Goal: Task Accomplishment & Management: Complete application form

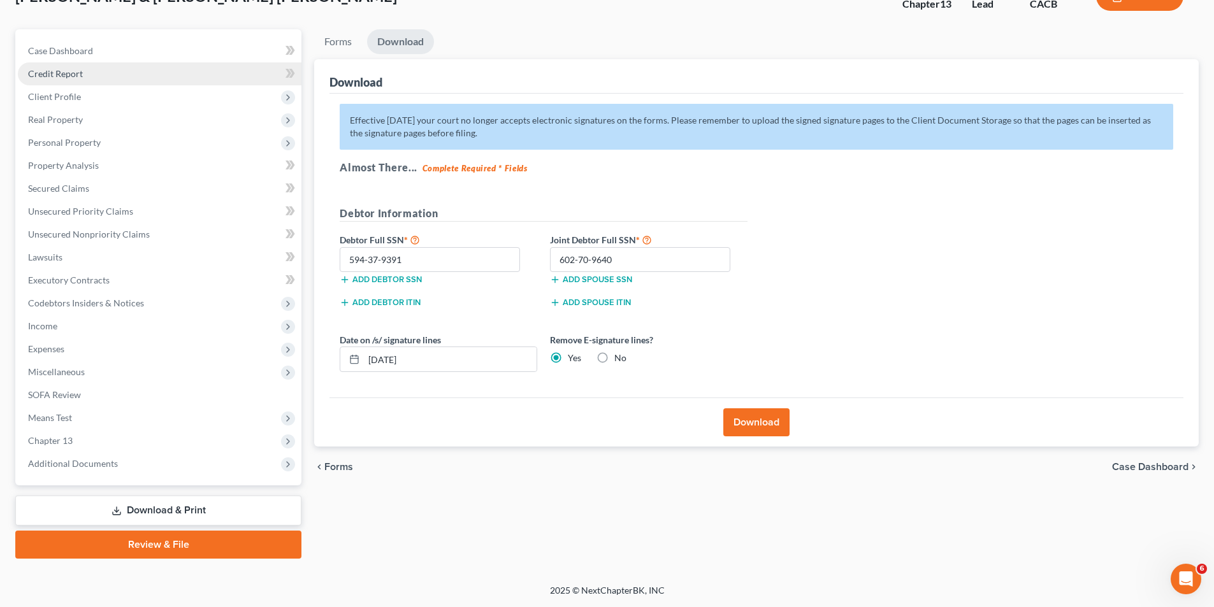
scroll to position [93, 0]
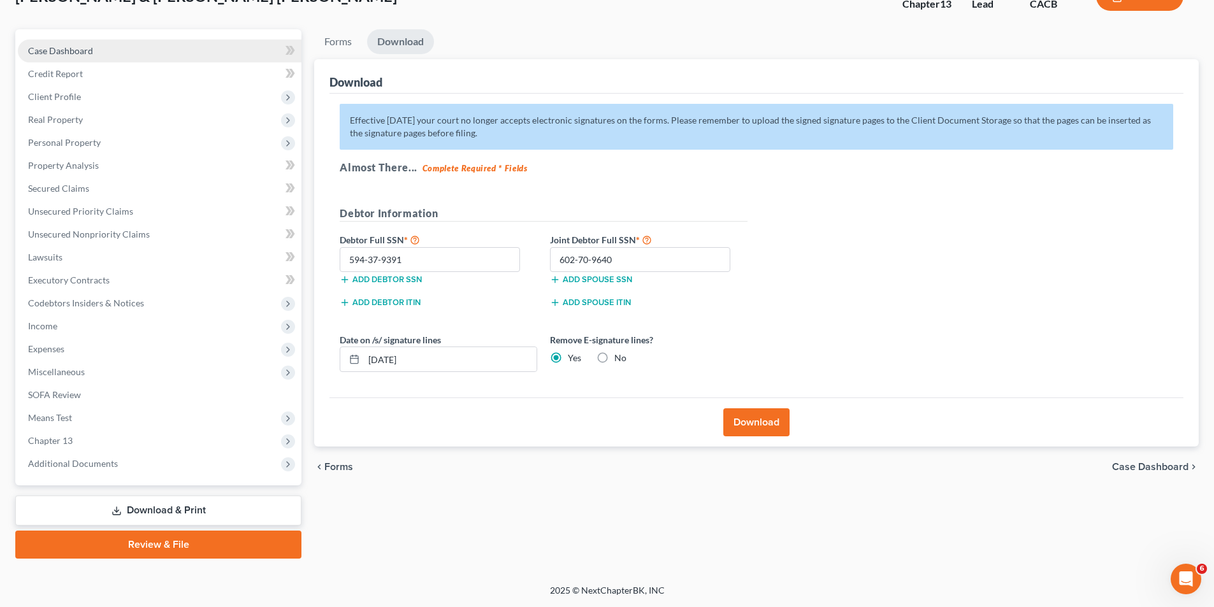
click at [61, 137] on span "Personal Property" at bounding box center [64, 142] width 73 height 11
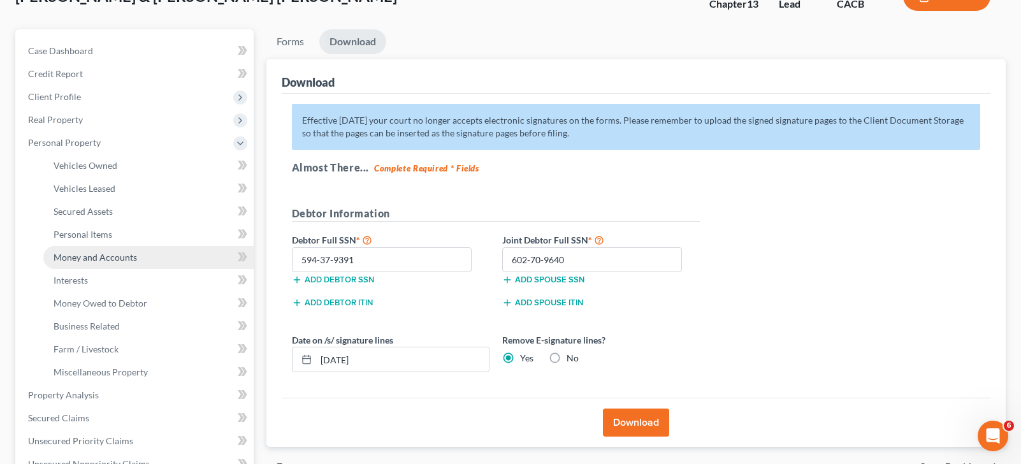
click at [80, 254] on span "Money and Accounts" at bounding box center [96, 257] width 84 height 11
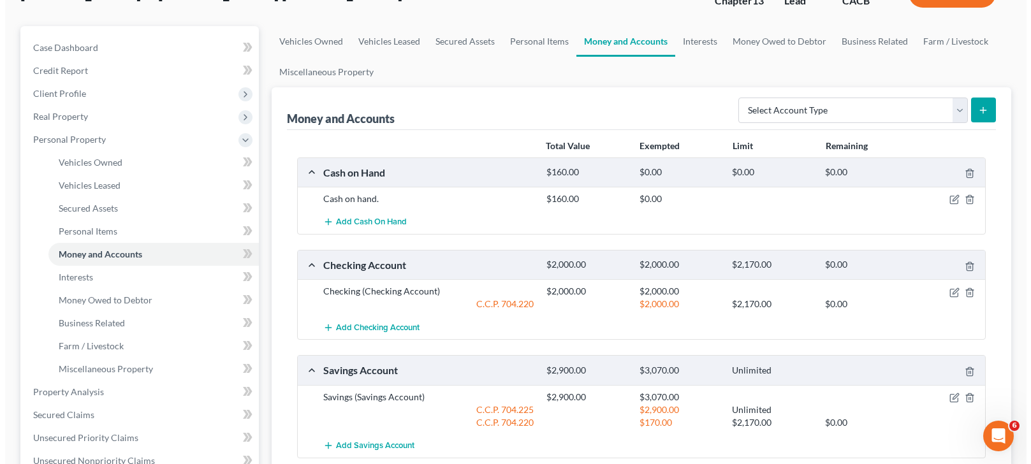
scroll to position [127, 0]
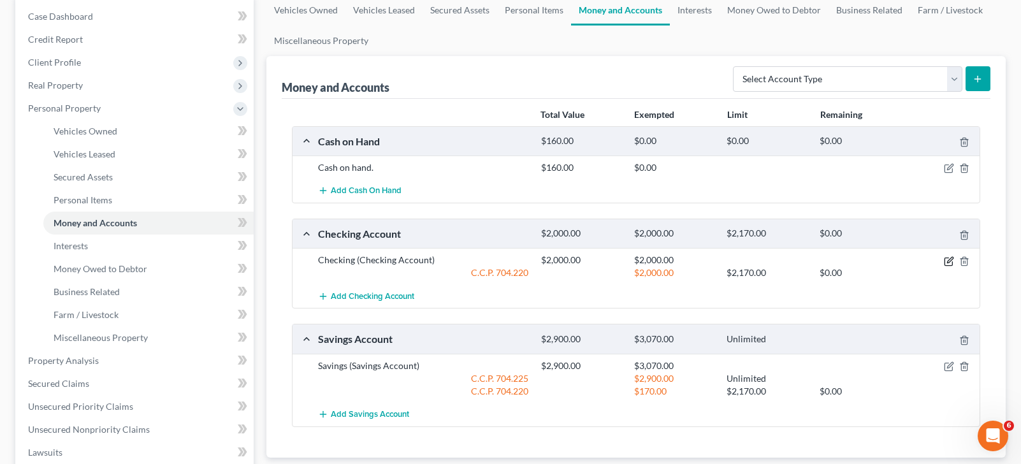
click at [948, 262] on icon "button" at bounding box center [950, 260] width 6 height 6
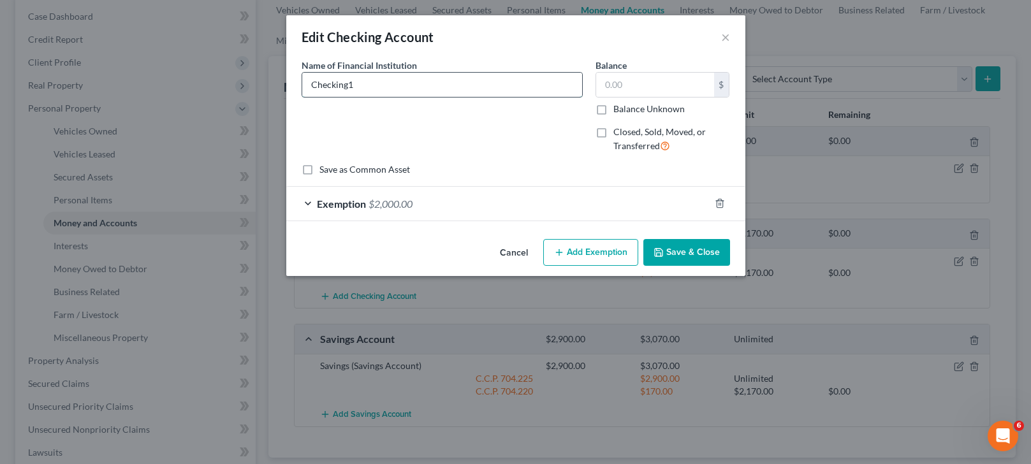
type input "Checking"
type input "1,896.99"
click at [474, 87] on input "Checking" at bounding box center [442, 85] width 280 height 24
type input "Checking (Chase Bank)"
click at [544, 205] on div "Exemption $2,000.00" at bounding box center [497, 204] width 423 height 34
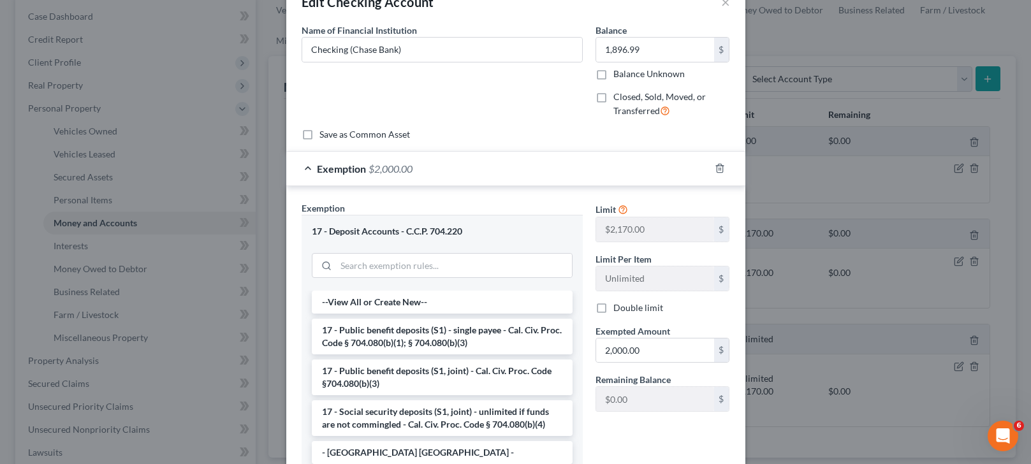
scroll to position [64, 0]
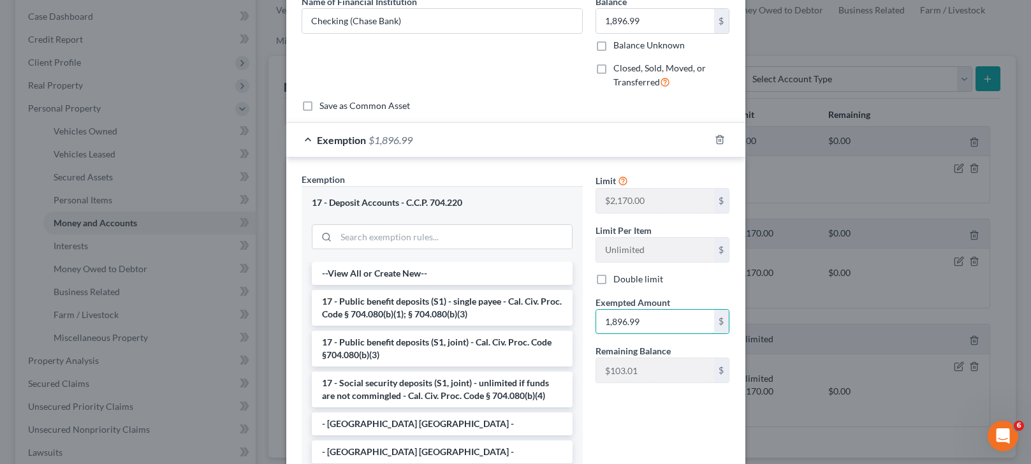
type input "1,896.99"
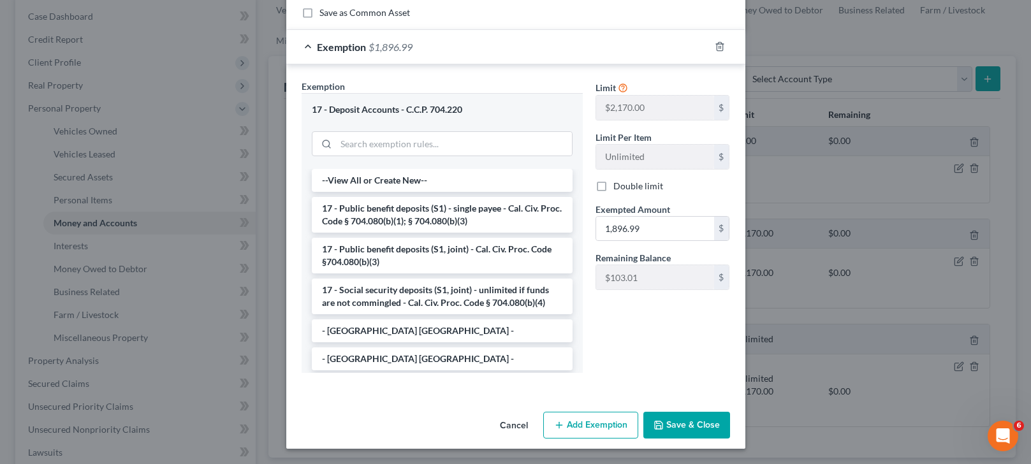
click at [669, 425] on button "Save & Close" at bounding box center [686, 425] width 87 height 27
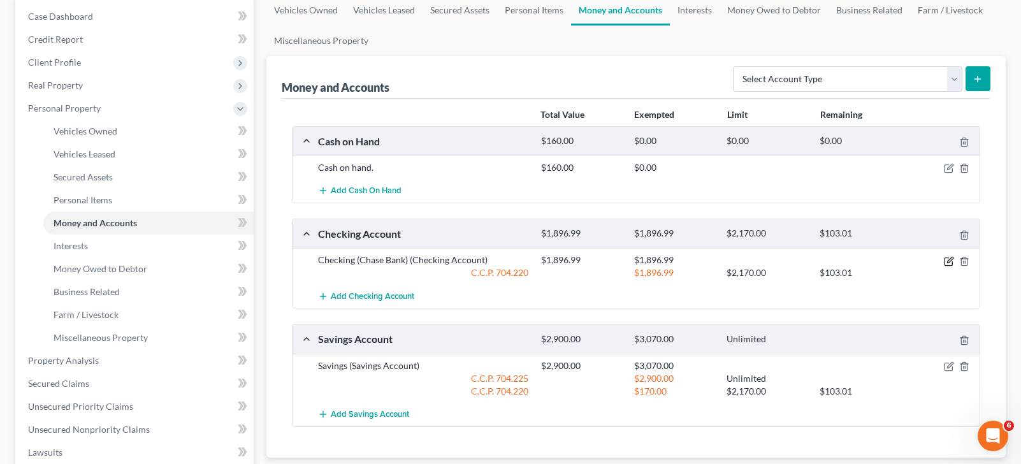
click at [950, 261] on icon "button" at bounding box center [950, 260] width 6 height 6
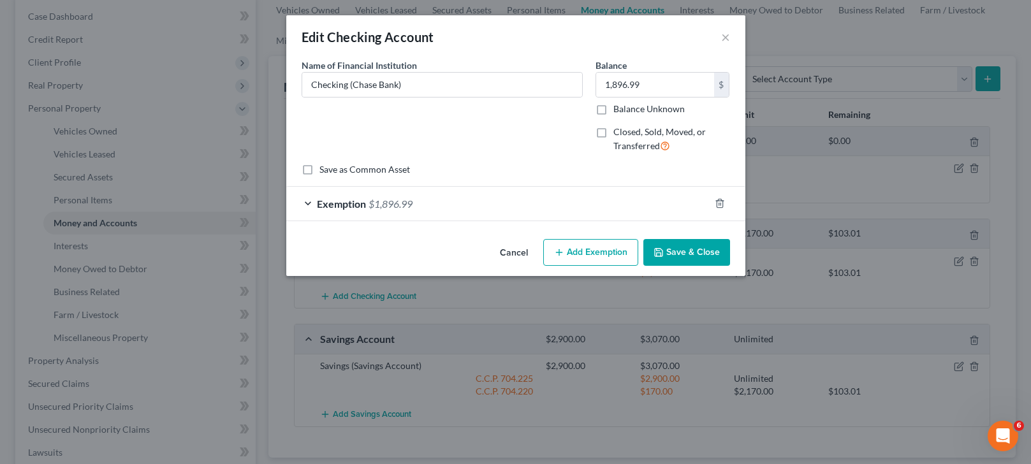
click at [555, 201] on div "Exemption $1,896.99" at bounding box center [497, 204] width 423 height 34
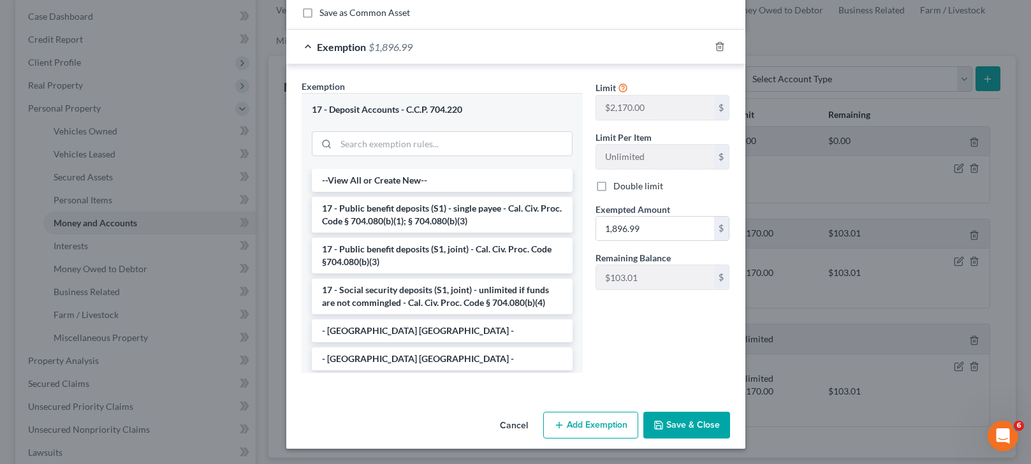
click at [679, 426] on button "Save & Close" at bounding box center [686, 425] width 87 height 27
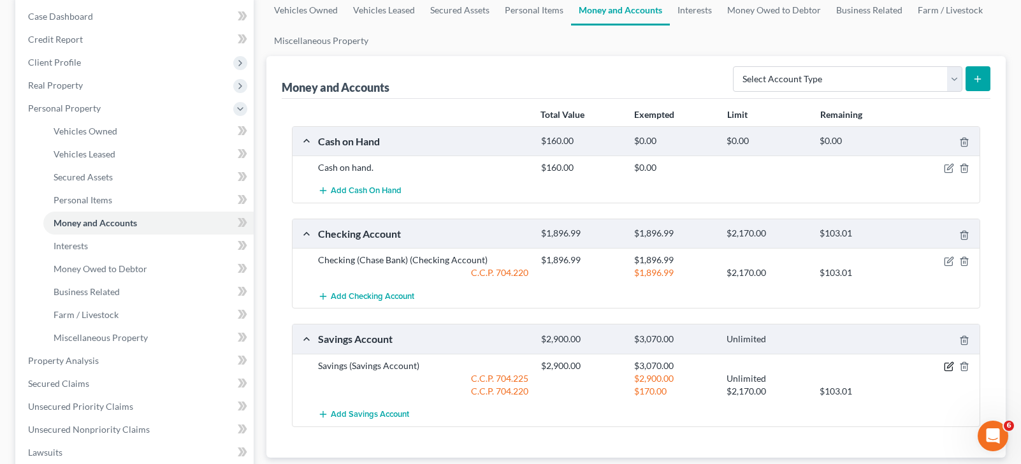
click at [946, 361] on icon "button" at bounding box center [949, 366] width 10 height 10
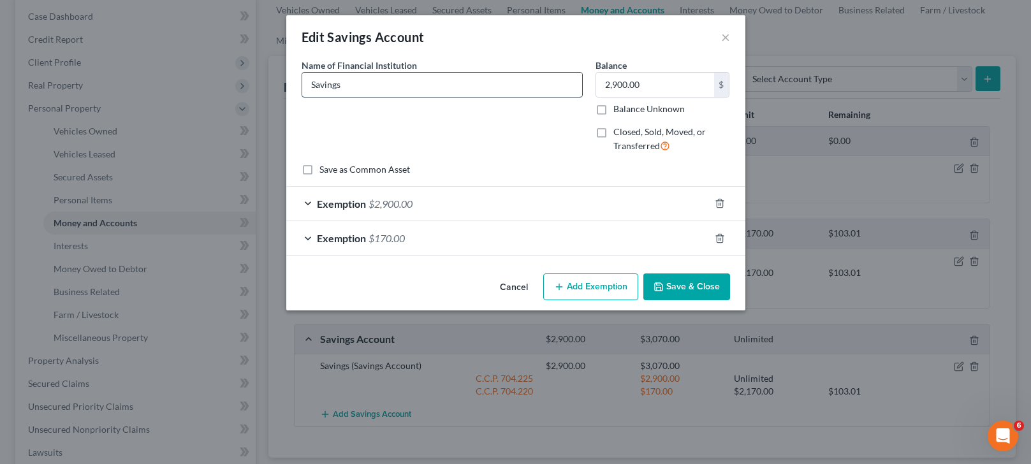
click at [408, 90] on input "Savings" at bounding box center [442, 85] width 280 height 24
type input "Savings (Chase Bank)"
type input "1,896.99"
click at [671, 287] on button "Save & Close" at bounding box center [686, 286] width 87 height 27
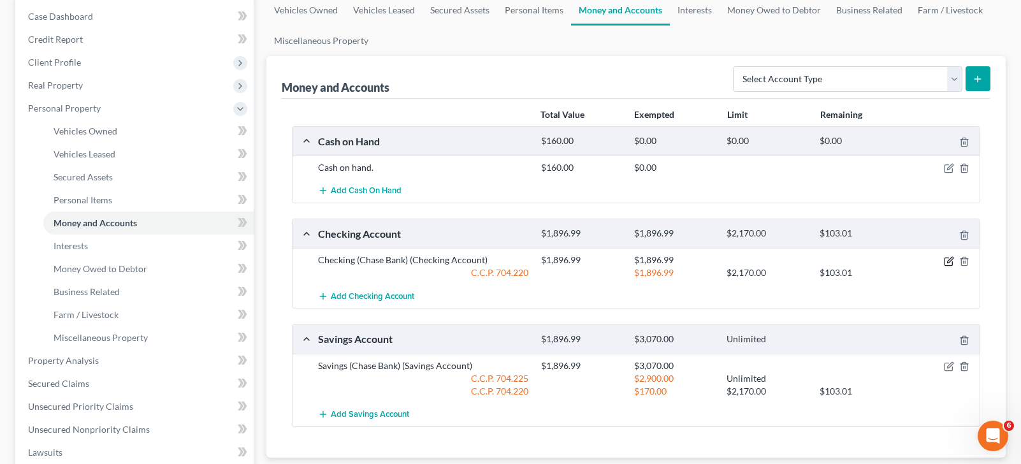
click at [950, 259] on icon "button" at bounding box center [950, 260] width 6 height 6
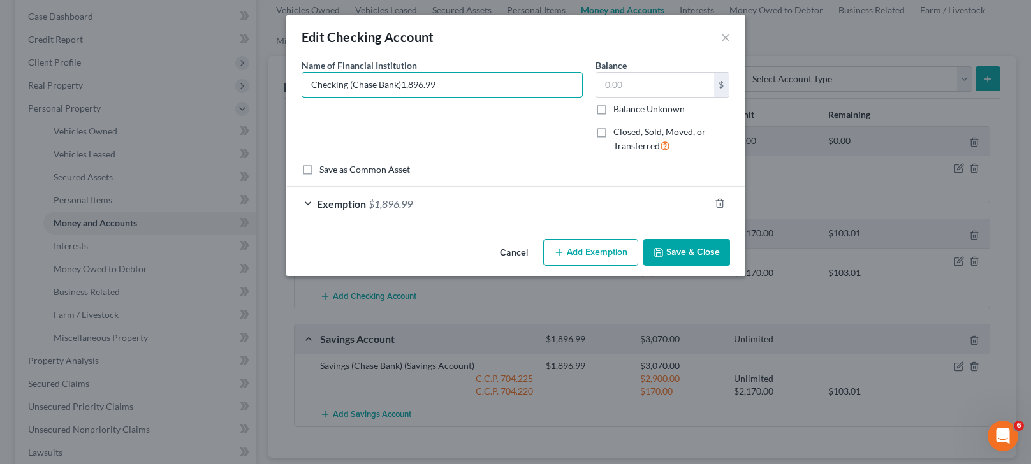
type input "Checking (Chase Bank)"
drag, startPoint x: 627, startPoint y: 84, endPoint x: 621, endPoint y: 78, distance: 7.7
click at [627, 83] on input "text" at bounding box center [655, 85] width 118 height 24
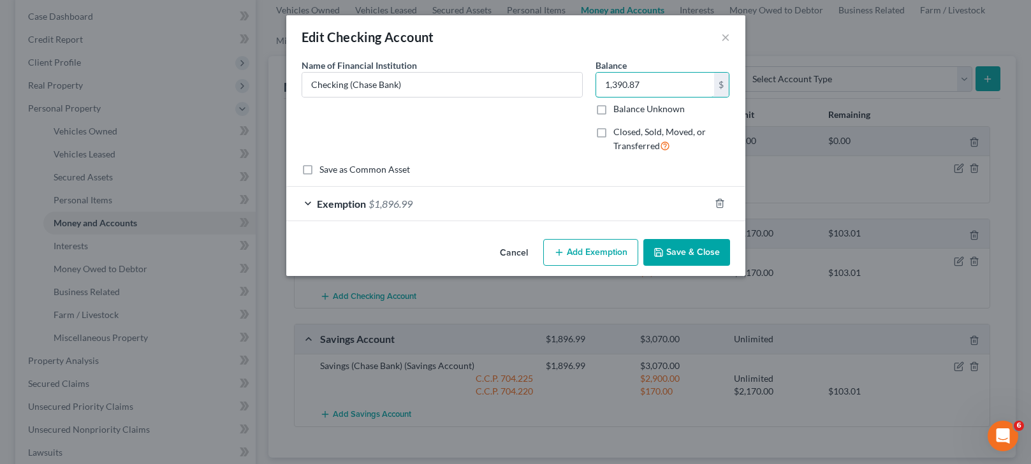
type input "1,390.87"
click at [532, 205] on div "Exemption $1,896.99" at bounding box center [497, 204] width 423 height 34
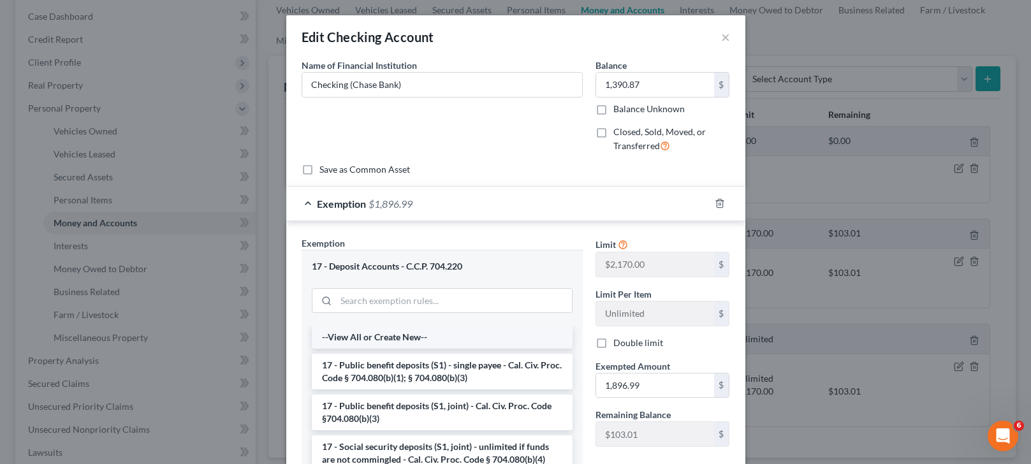
scroll to position [64, 0]
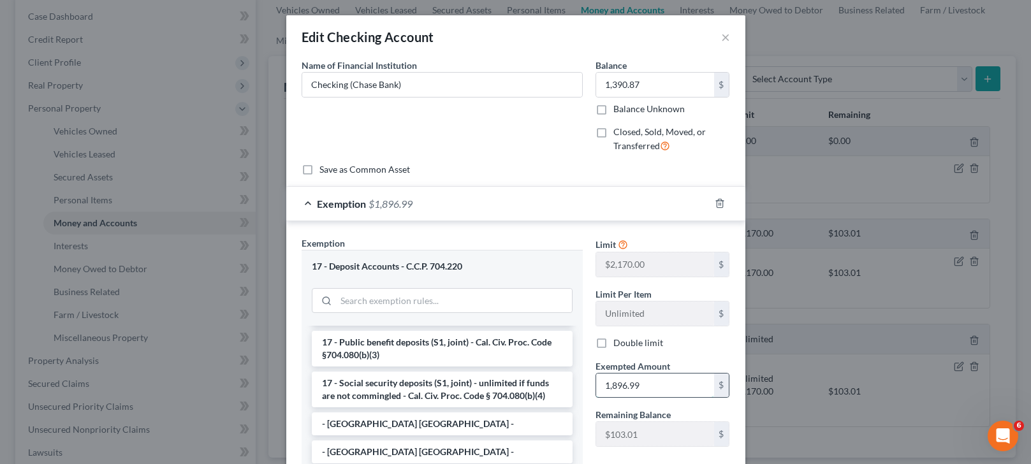
click at [650, 392] on input "1,896.99" at bounding box center [655, 386] width 118 height 24
type input "1,390.87"
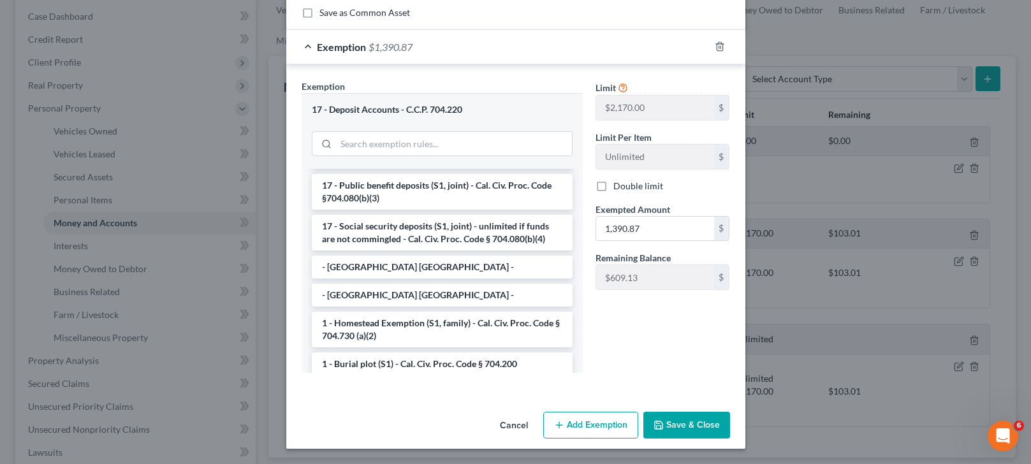
click at [667, 430] on button "Save & Close" at bounding box center [686, 425] width 87 height 27
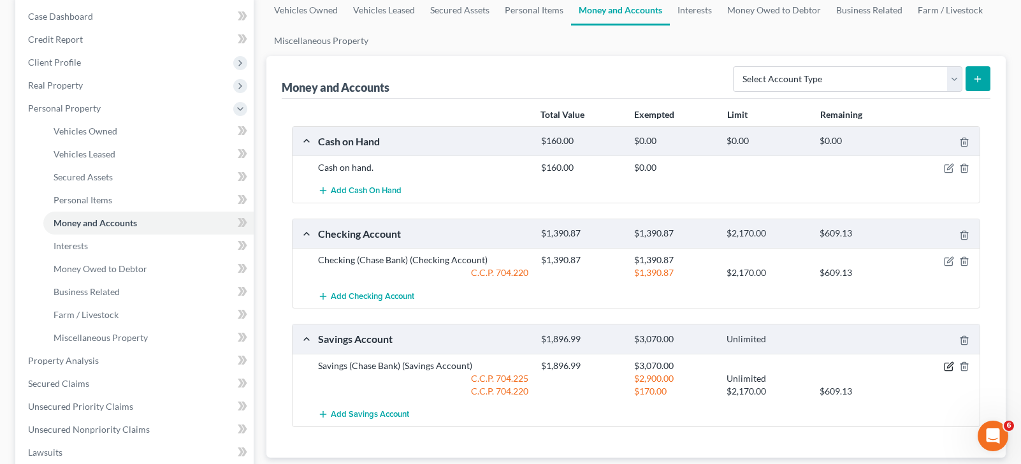
click at [948, 368] on icon "button" at bounding box center [949, 366] width 10 height 10
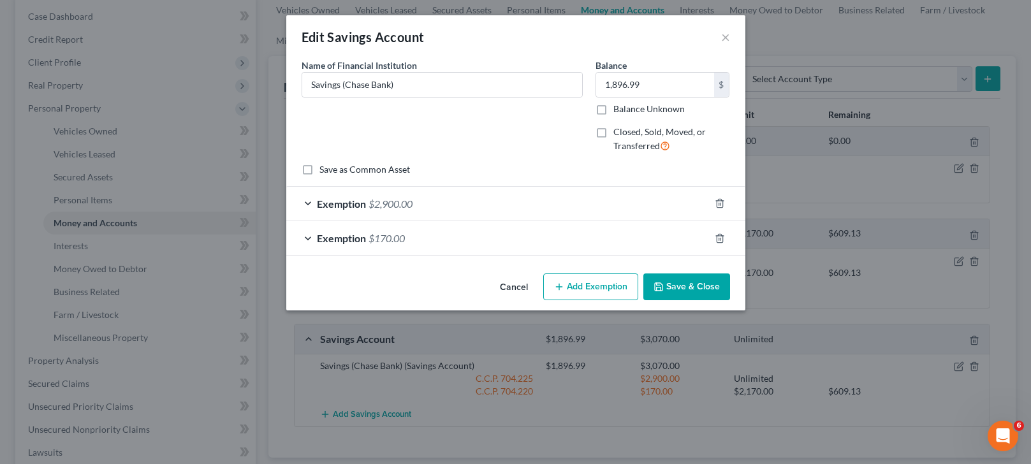
click at [549, 208] on div "Exemption $2,900.00" at bounding box center [497, 204] width 423 height 34
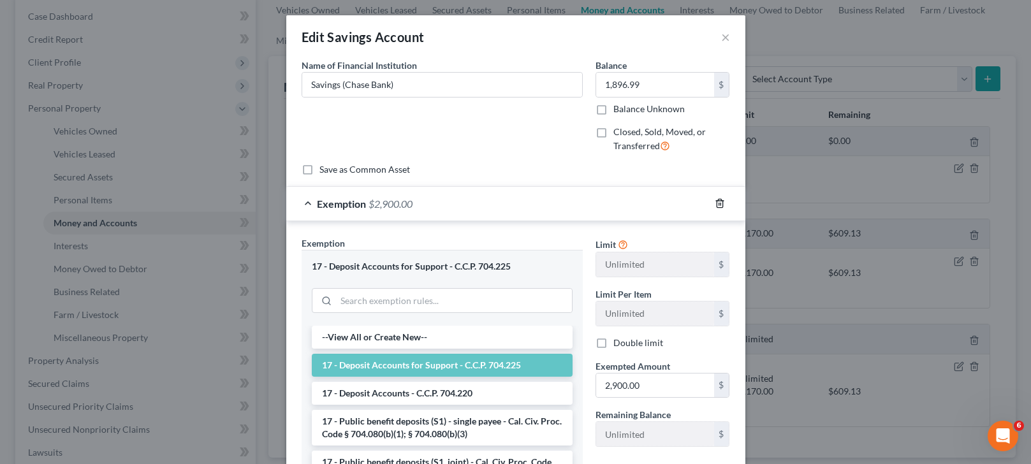
click at [718, 200] on icon "button" at bounding box center [720, 203] width 10 height 10
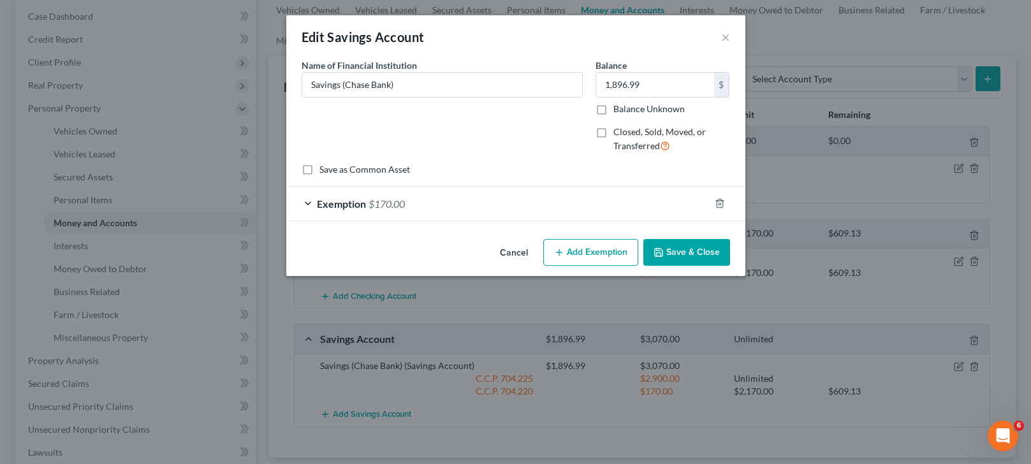
click at [685, 203] on div "Exemption $170.00" at bounding box center [497, 204] width 423 height 34
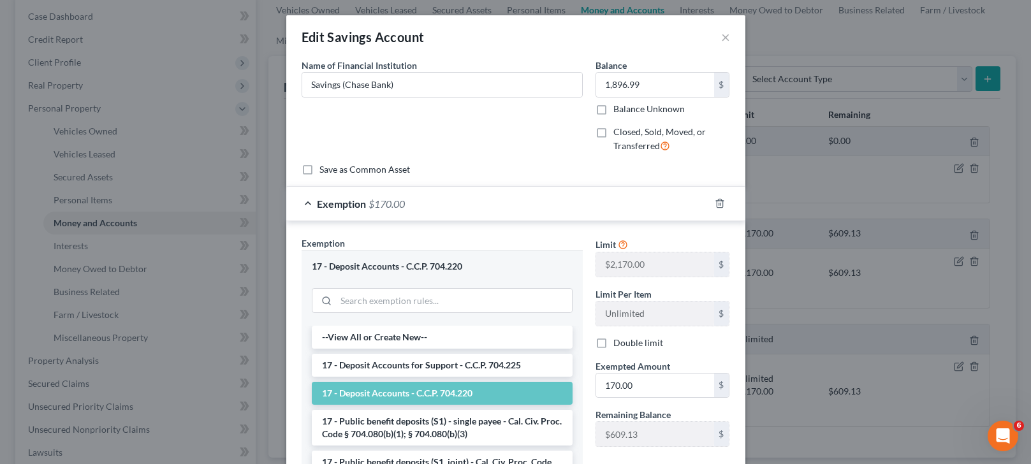
click at [426, 396] on li "17 - Deposit Accounts - C.C.P. 704.220" at bounding box center [442, 393] width 261 height 23
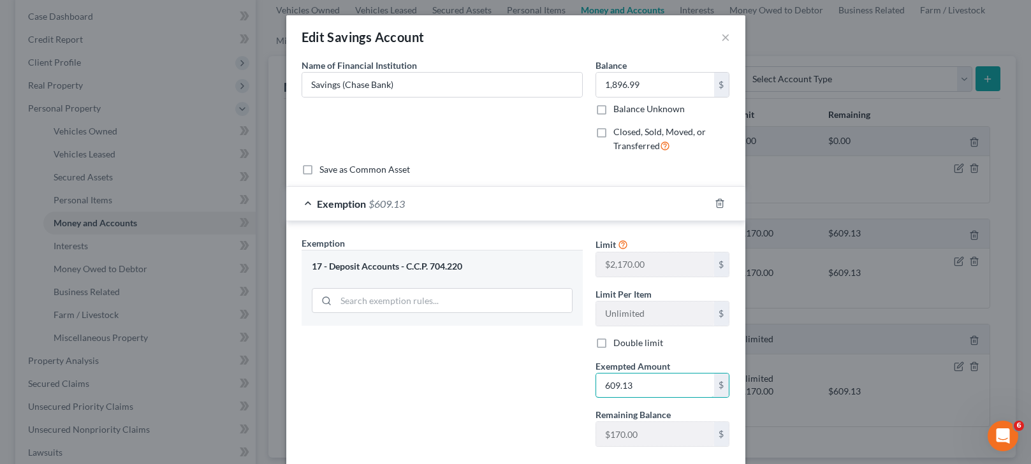
type input "609.13"
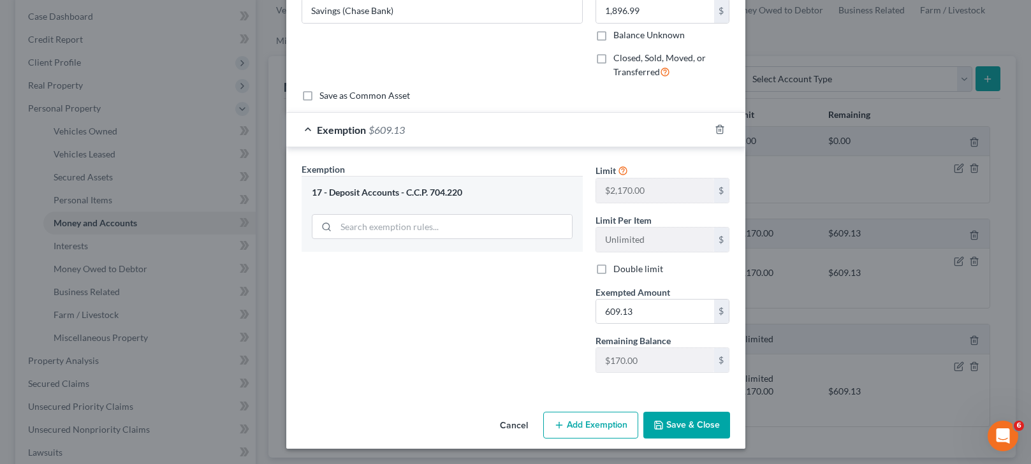
click at [581, 424] on button "Add Exemption" at bounding box center [590, 425] width 95 height 27
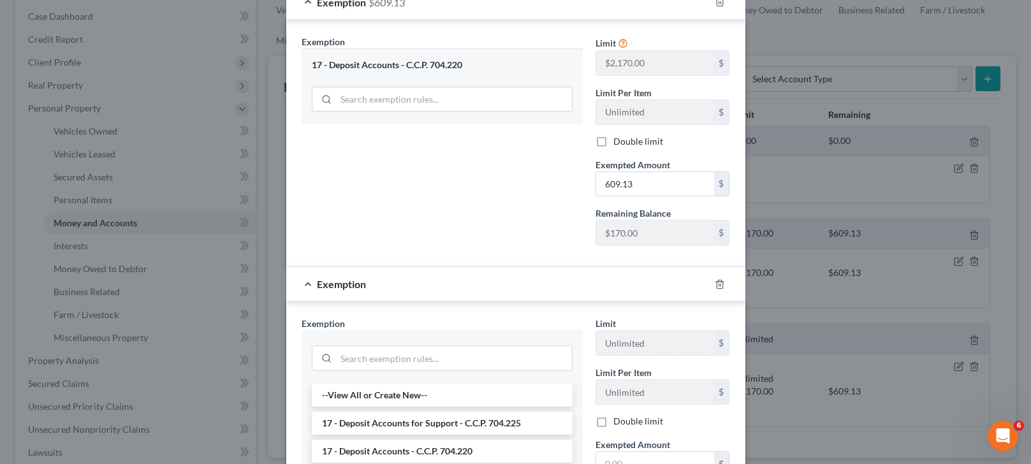
scroll to position [393, 0]
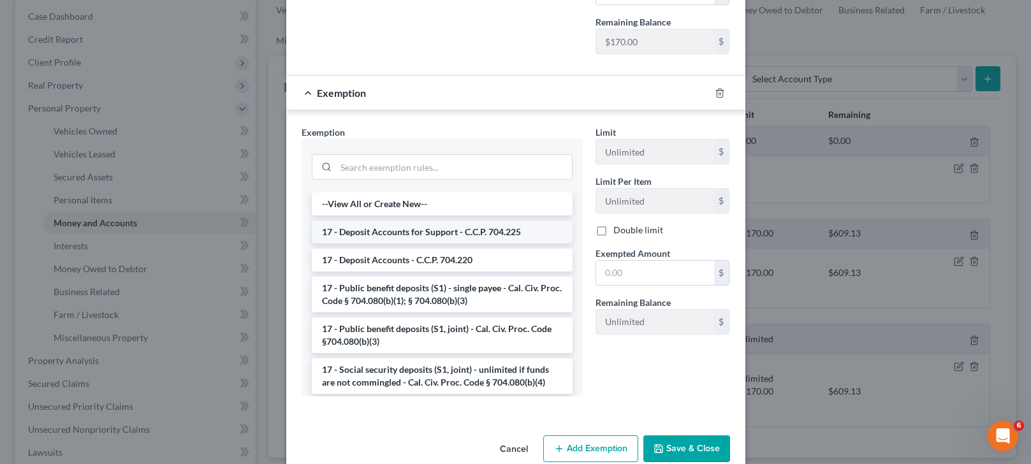
click at [426, 235] on li "17 - Deposit Accounts for Support - C.C.P. 704.225" at bounding box center [442, 232] width 261 height 23
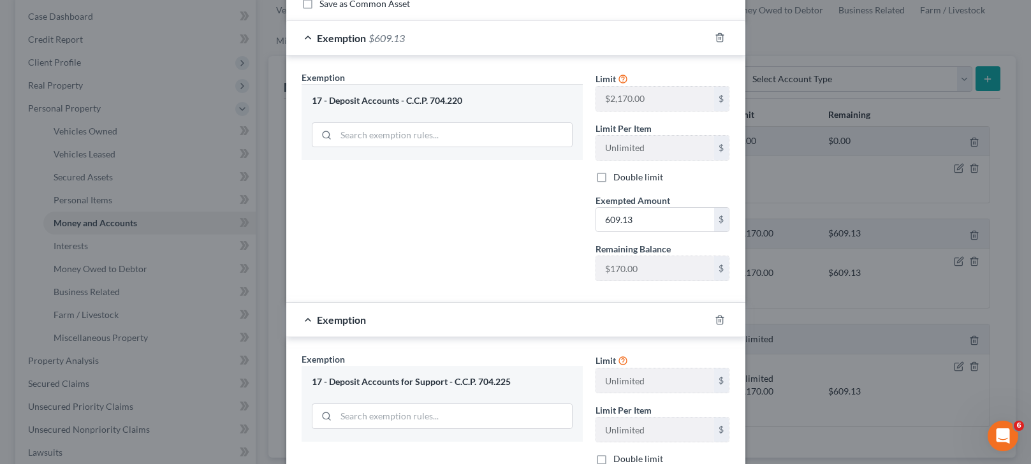
scroll to position [164, 0]
click at [659, 225] on input "609.13" at bounding box center [655, 221] width 118 height 24
type input "779.13"
click at [497, 275] on div "Exemption Set must be selected for CA. Exemption * 17 - Deposit Accounts - C.C.…" at bounding box center [442, 182] width 294 height 221
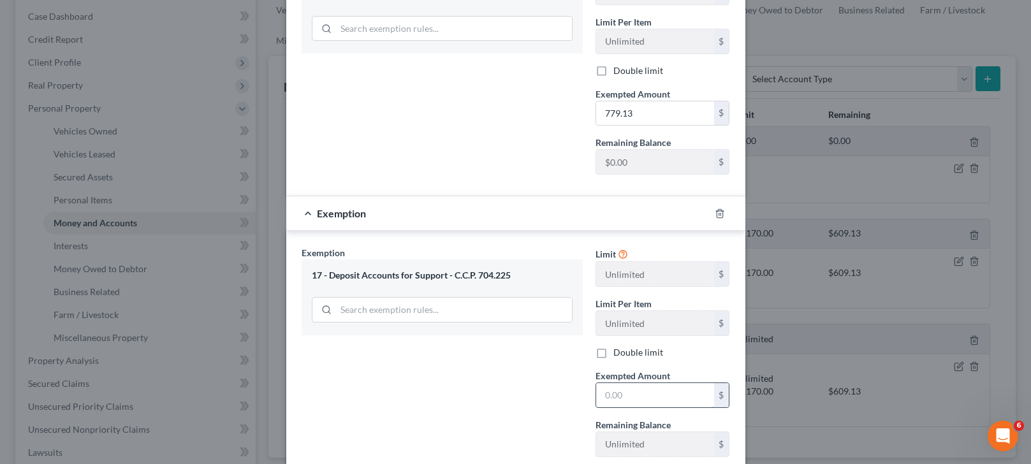
scroll to position [356, 0]
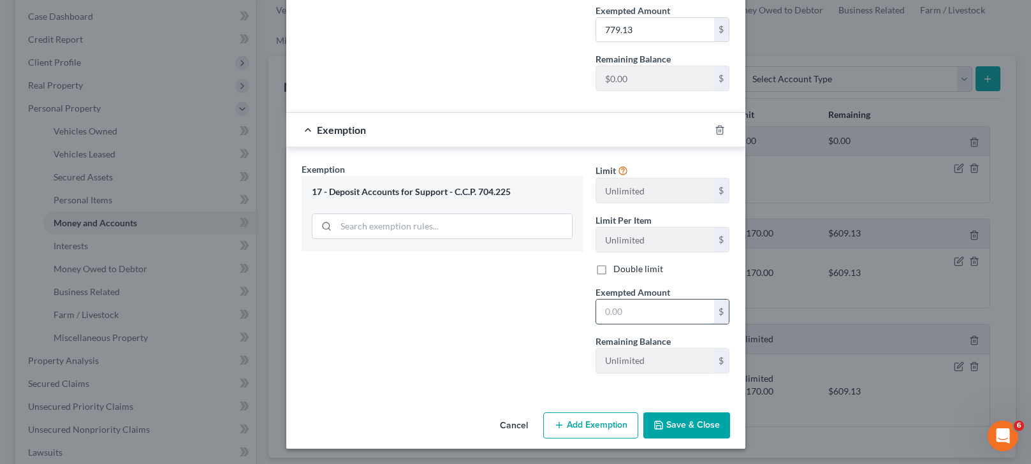
click at [643, 309] on input "text" at bounding box center [655, 312] width 118 height 24
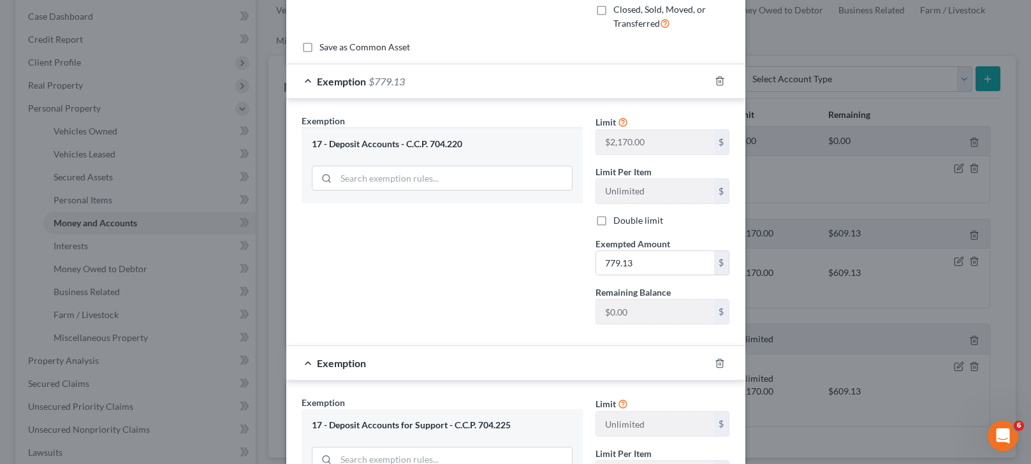
scroll to position [191, 0]
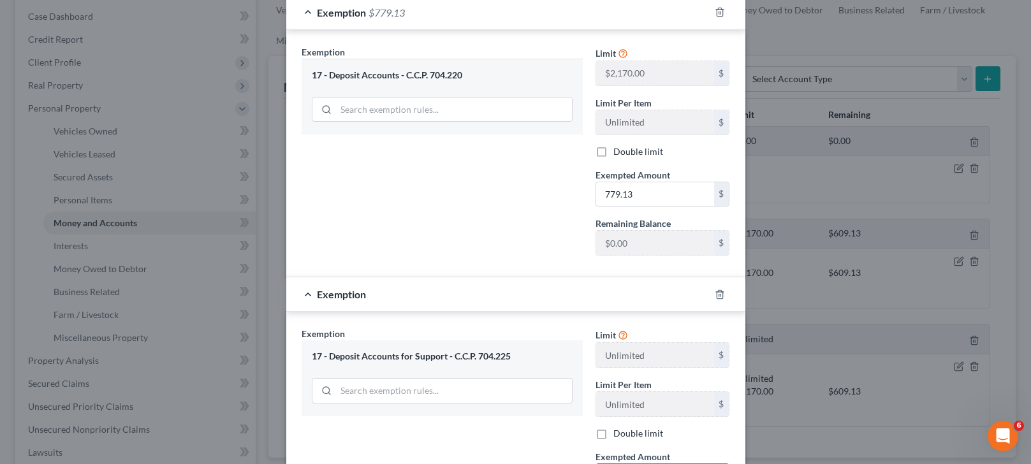
click at [461, 253] on div "Exemption Set must be selected for CA. Exemption * 17 - Deposit Accounts - C.C.…" at bounding box center [442, 155] width 294 height 221
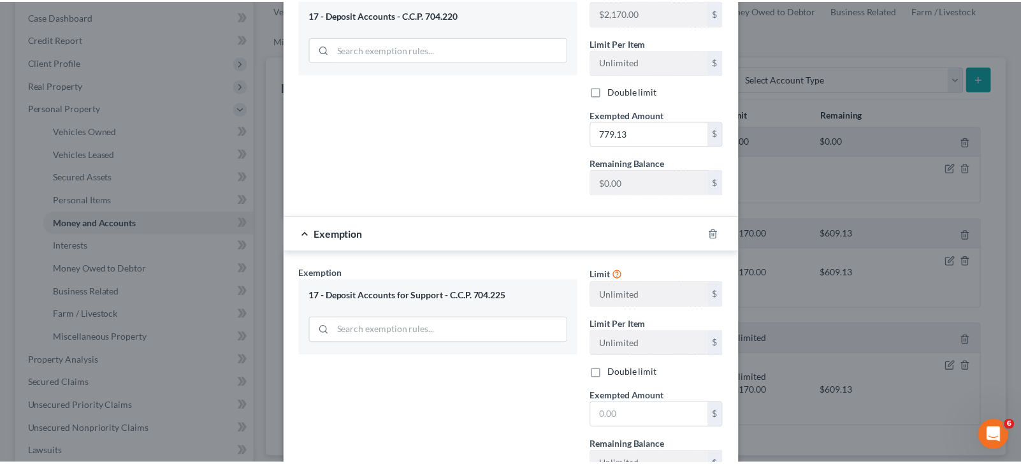
scroll to position [356, 0]
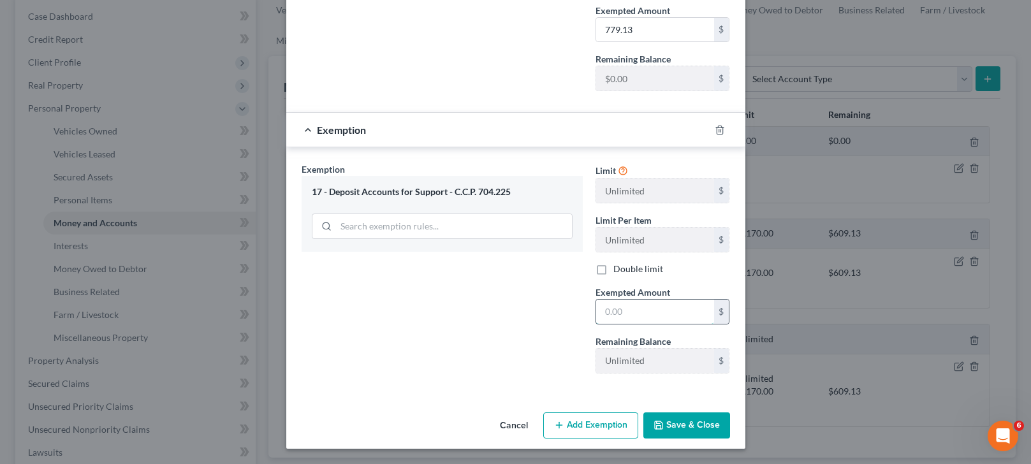
click at [641, 308] on input "text" at bounding box center [655, 312] width 118 height 24
type input "1,117.86"
click at [671, 422] on button "Save & Close" at bounding box center [686, 425] width 87 height 27
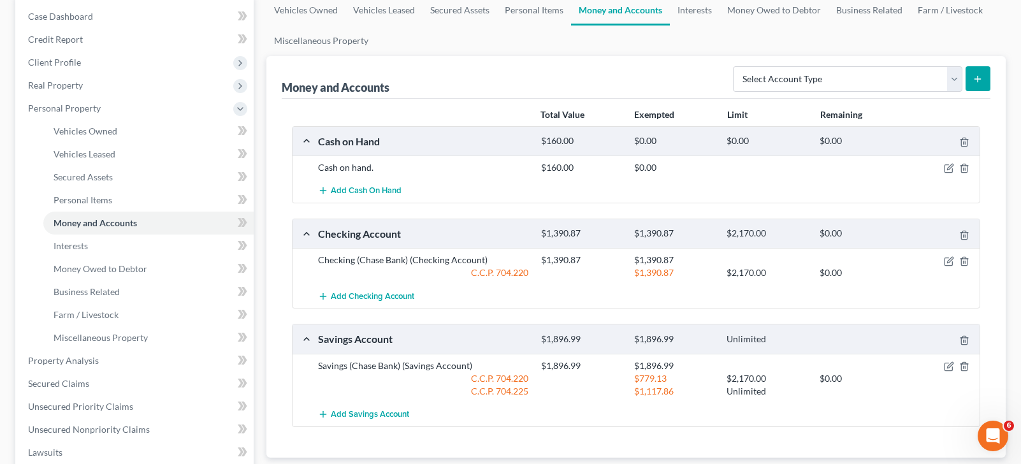
click at [886, 293] on div "Add Checking Account" at bounding box center [647, 296] width 670 height 24
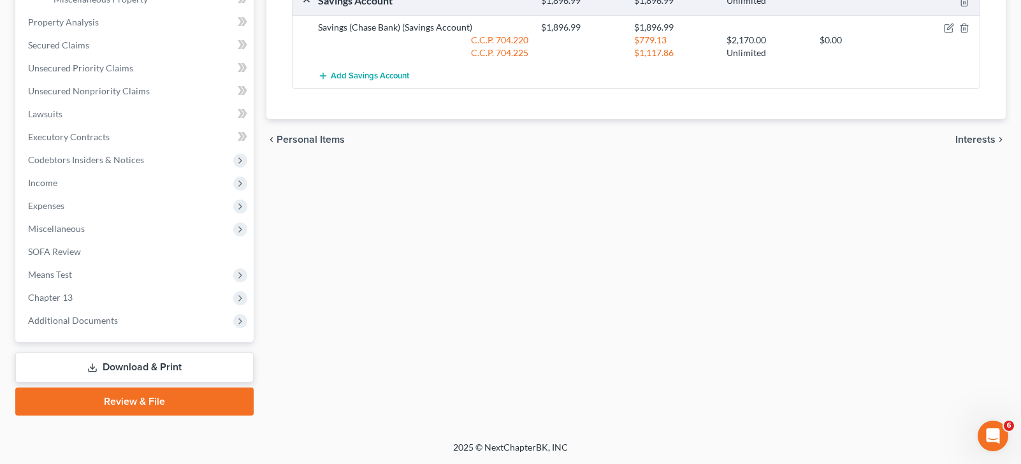
click at [120, 368] on link "Download & Print" at bounding box center [134, 367] width 238 height 30
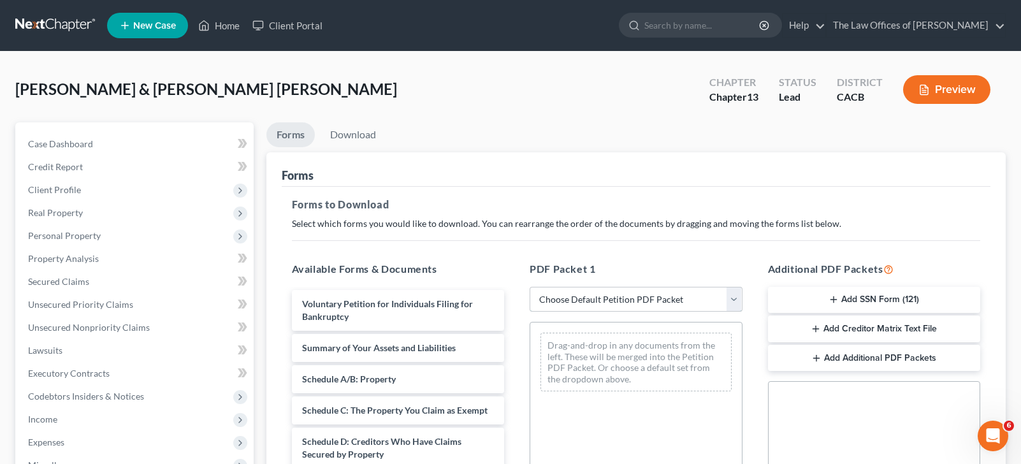
click at [616, 305] on select "Choose Default Petition PDF Packet Complete Bankruptcy Petition (all forms and …" at bounding box center [636, 299] width 213 height 25
select select "0"
click at [530, 287] on select "Choose Default Petition PDF Packet Complete Bankruptcy Petition (all forms and …" at bounding box center [636, 299] width 213 height 25
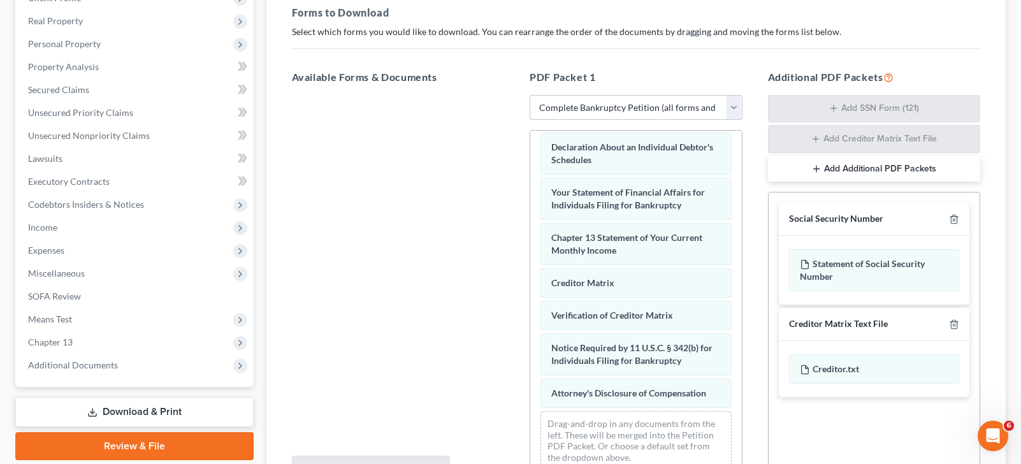
scroll to position [324, 0]
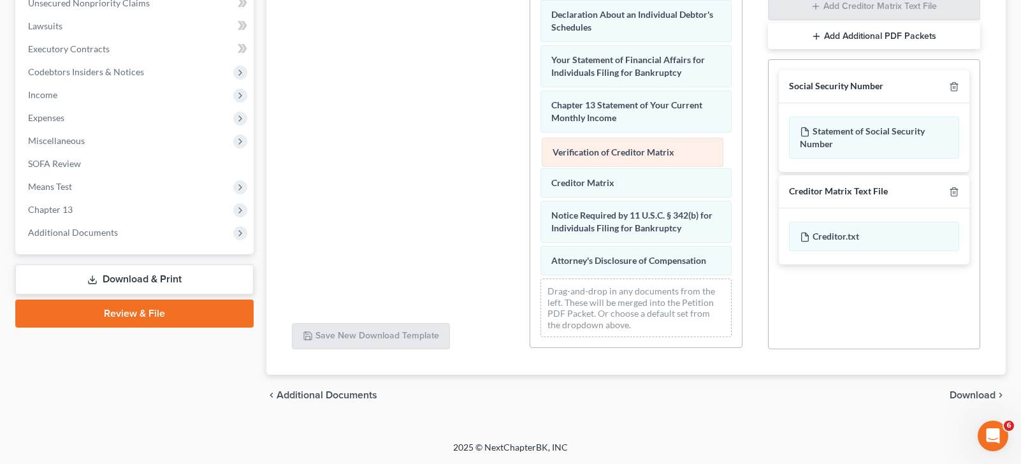
drag, startPoint x: 583, startPoint y: 181, endPoint x: 585, endPoint y: 149, distance: 31.9
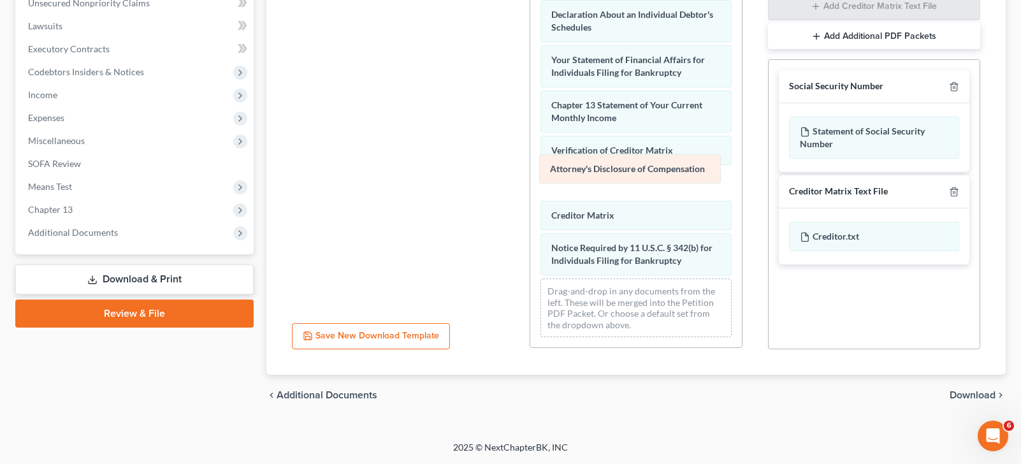
drag, startPoint x: 618, startPoint y: 260, endPoint x: 617, endPoint y: 172, distance: 88.0
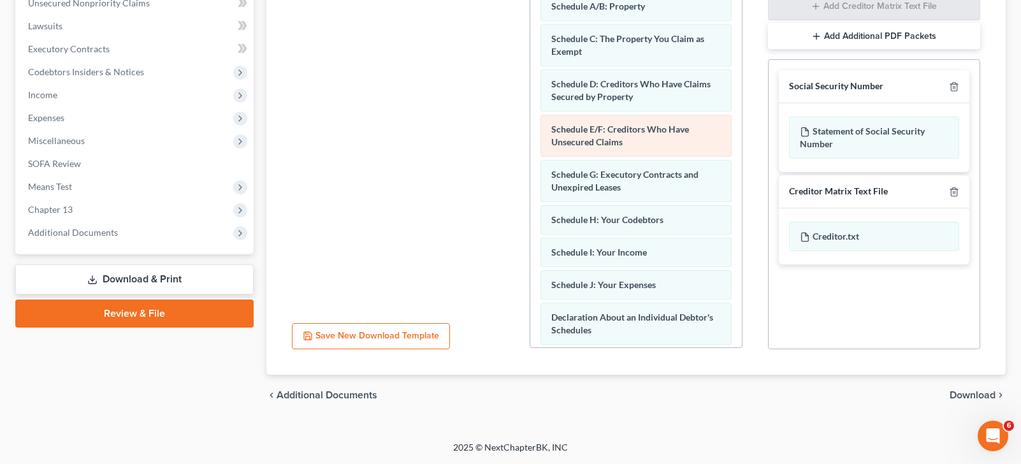
scroll to position [191, 0]
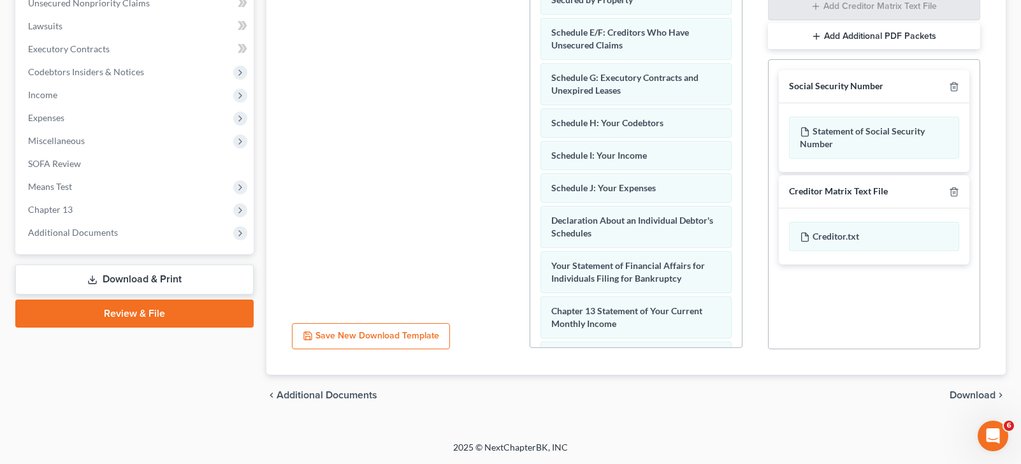
click at [961, 395] on span "Download" at bounding box center [973, 395] width 46 height 10
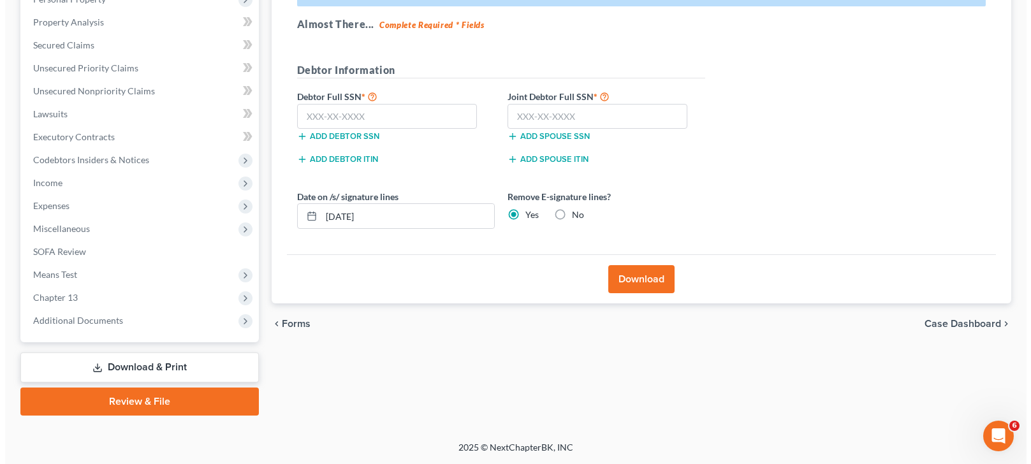
scroll to position [236, 0]
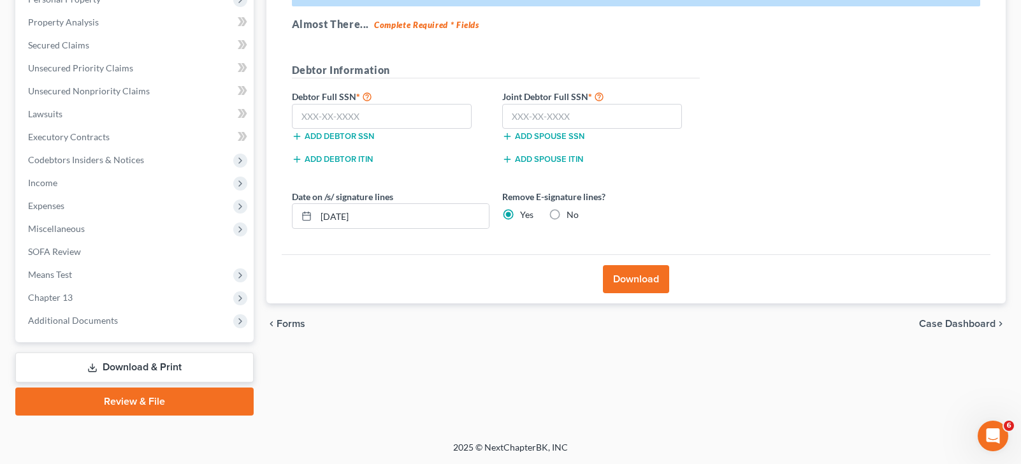
click at [644, 281] on button "Download" at bounding box center [636, 279] width 66 height 28
